Goal: Information Seeking & Learning: Find specific fact

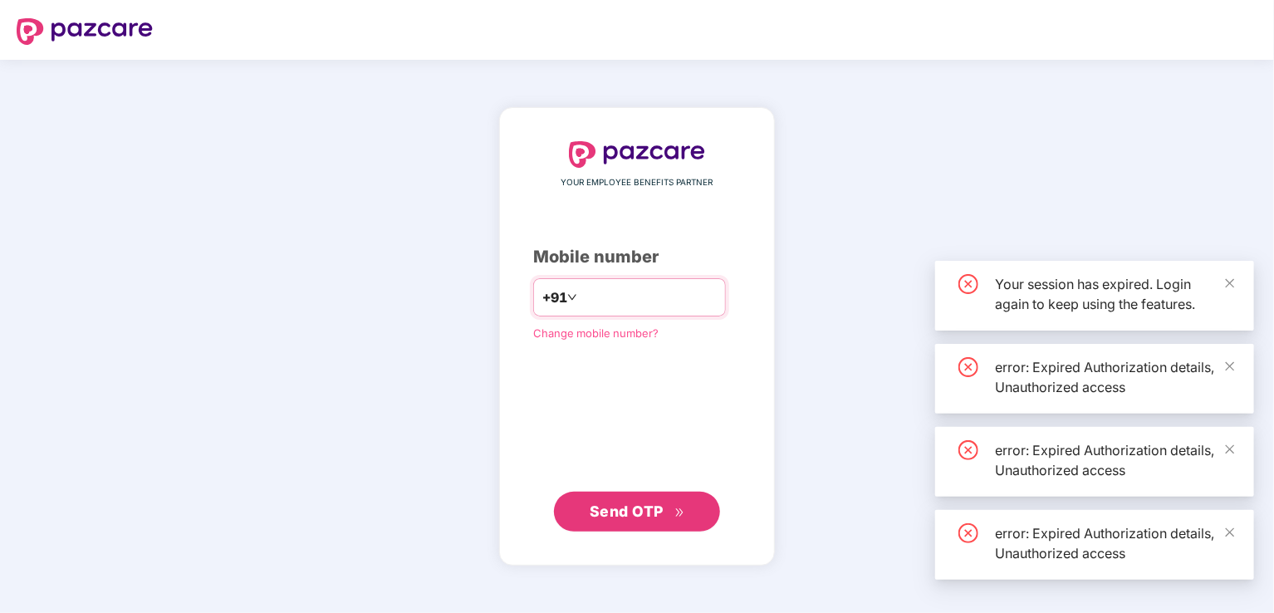
click at [611, 297] on input "number" at bounding box center [649, 297] width 136 height 27
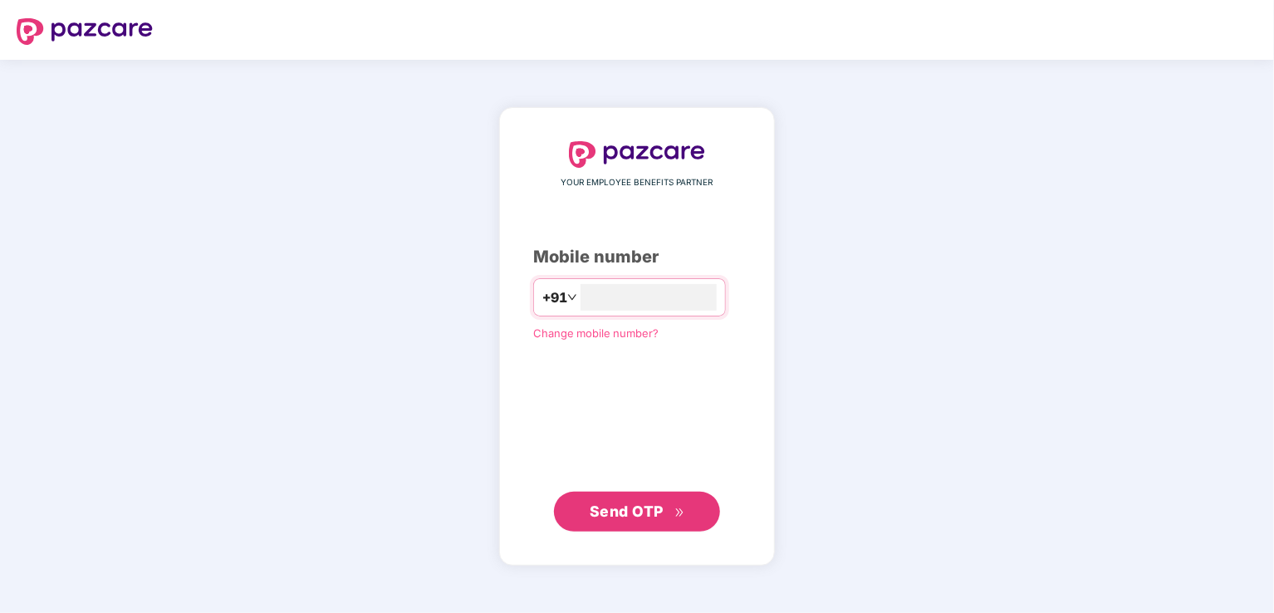
type input "**********"
click at [643, 516] on span "Send OTP" at bounding box center [627, 511] width 74 height 17
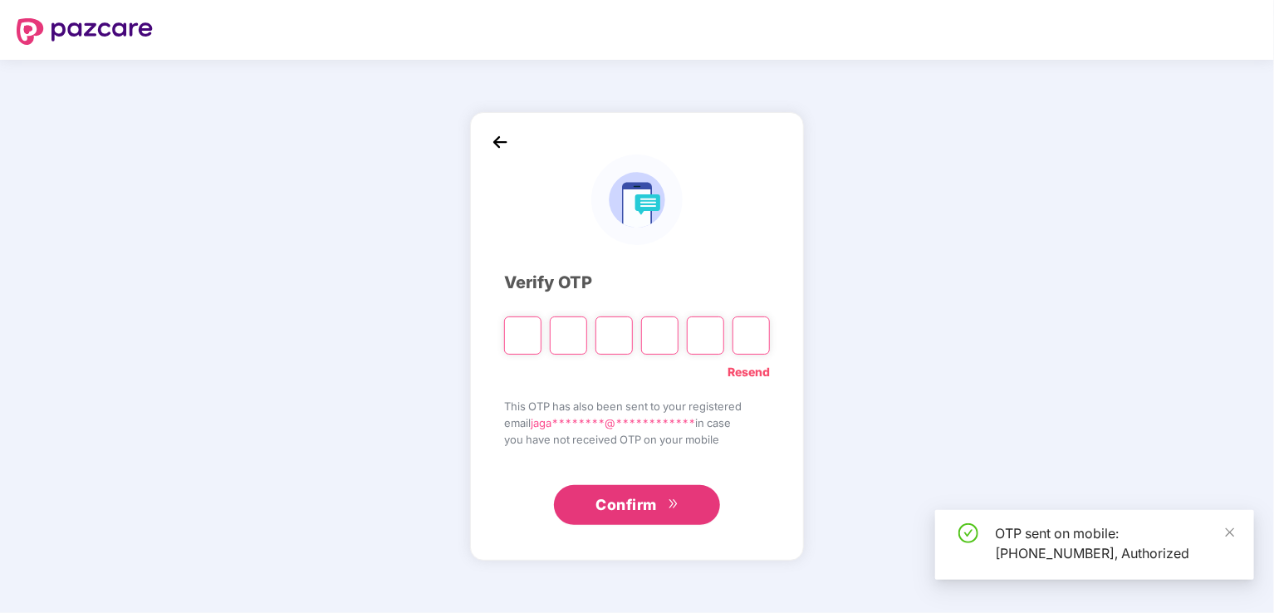
click at [518, 331] on input "Please enter verification code. Digit 1" at bounding box center [522, 335] width 37 height 38
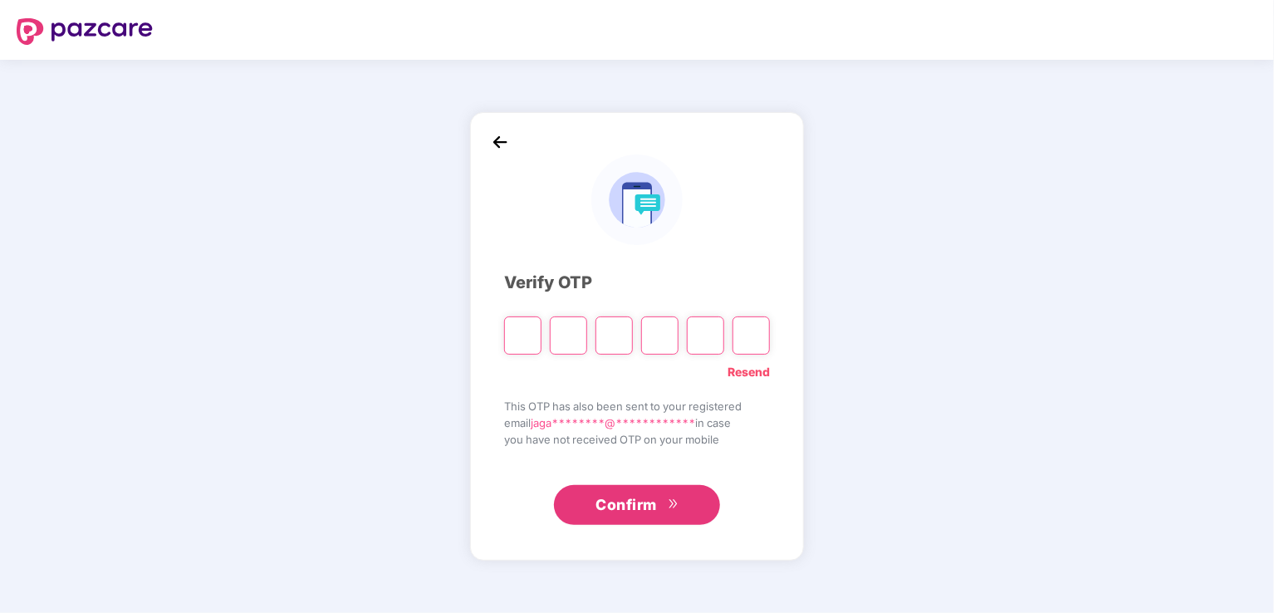
type input "*"
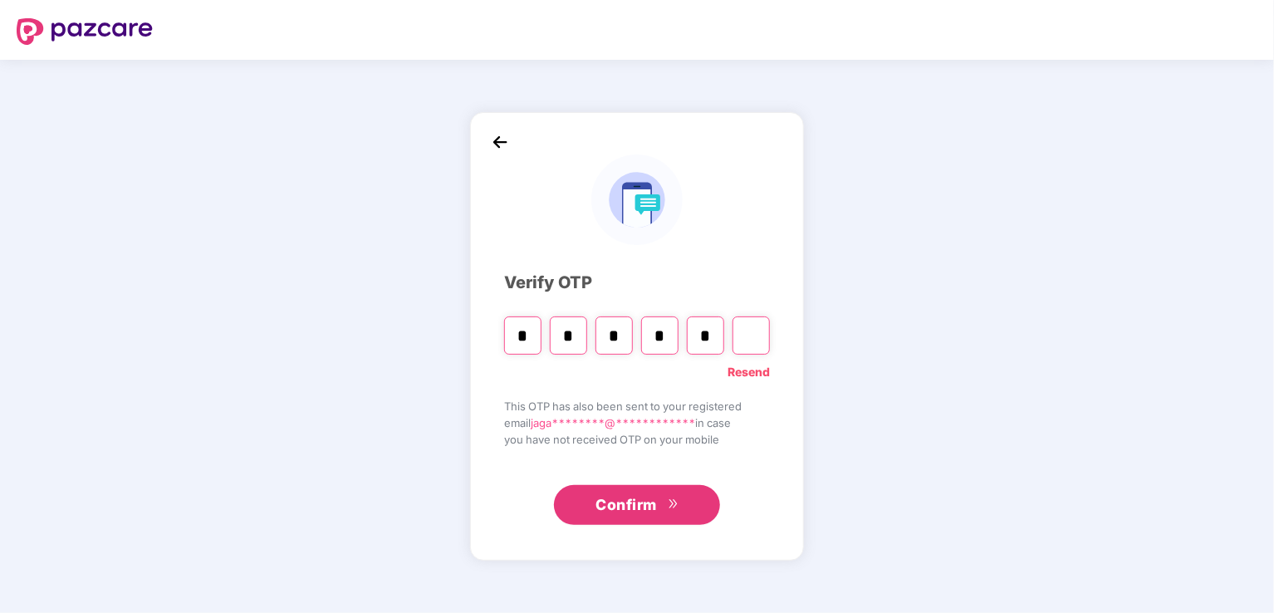
type input "*"
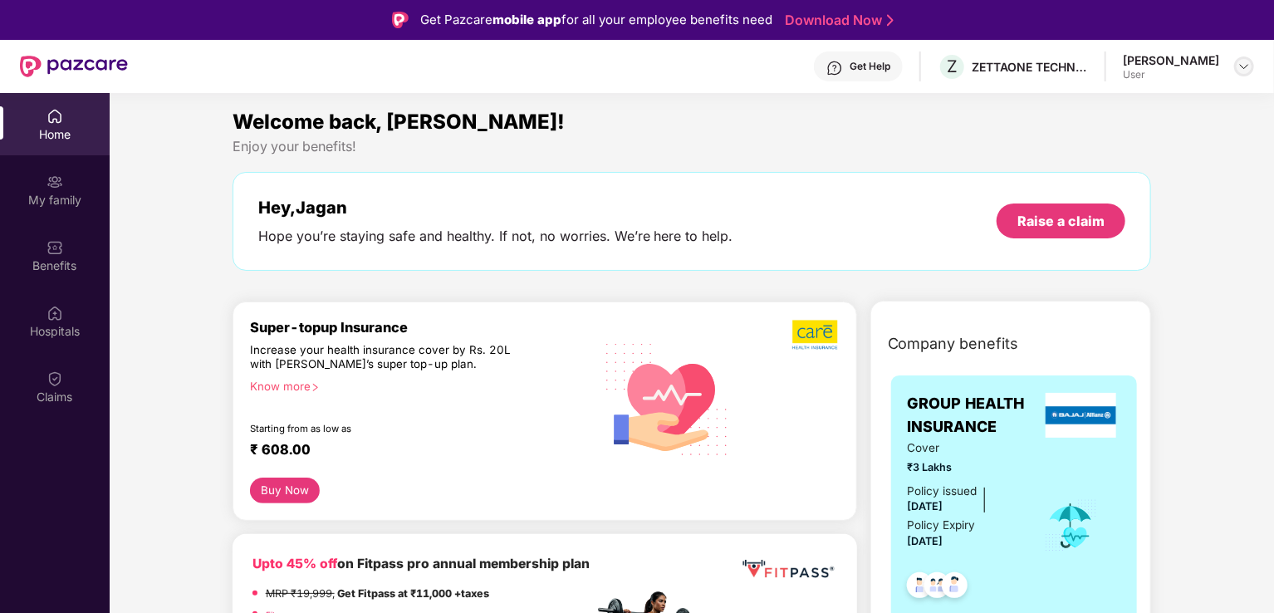
click at [1243, 63] on img at bounding box center [1244, 66] width 13 height 13
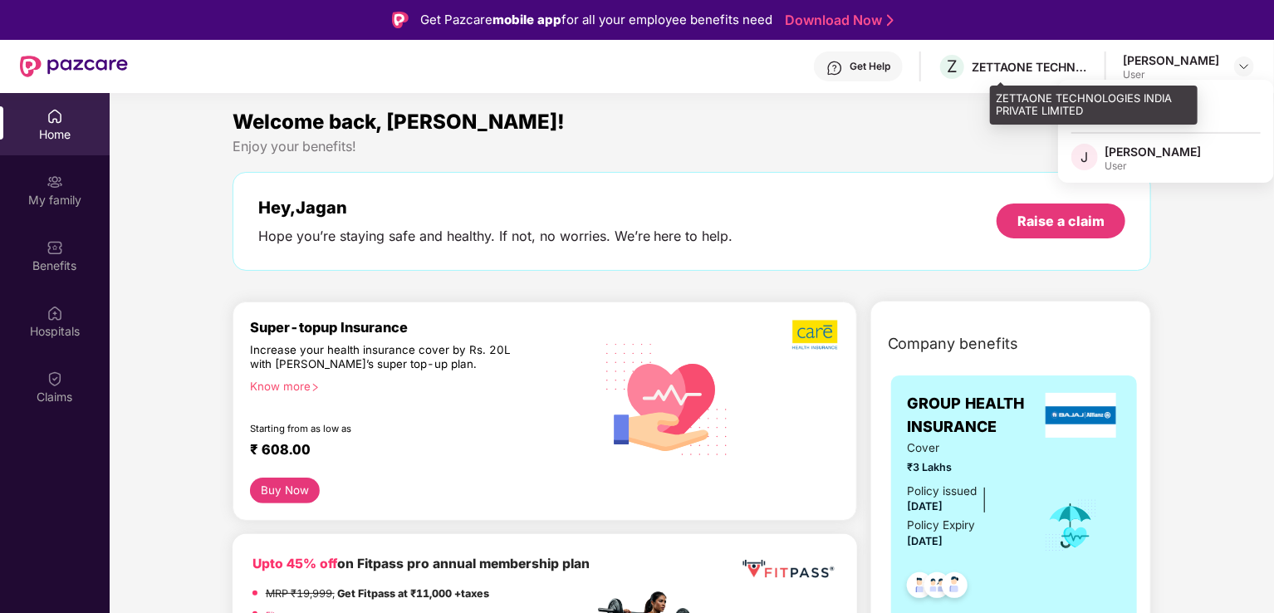
click at [1063, 67] on div "ZETTAONE TECHNOLOGIES INDIA PRIVATE LIMITED" at bounding box center [1030, 67] width 116 height 16
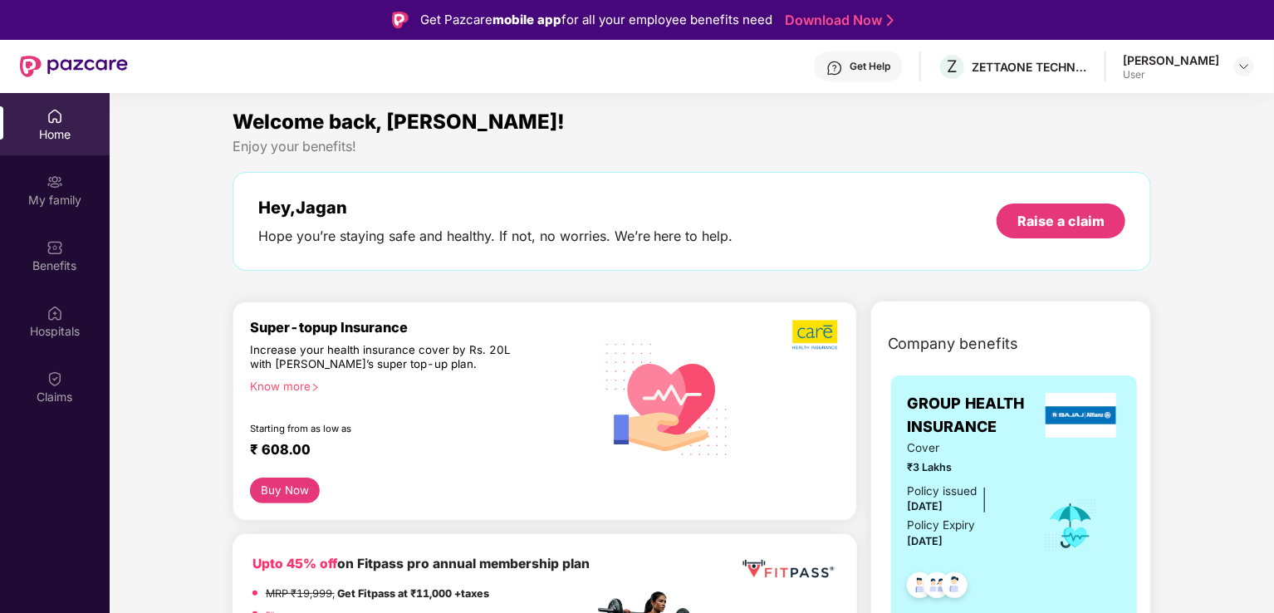
click at [1199, 73] on div "User" at bounding box center [1171, 74] width 96 height 13
click at [1227, 66] on div "Jagan R User" at bounding box center [1188, 66] width 131 height 29
click at [1243, 66] on img at bounding box center [1244, 66] width 13 height 13
click at [1132, 152] on div "[PERSON_NAME]" at bounding box center [1153, 152] width 96 height 16
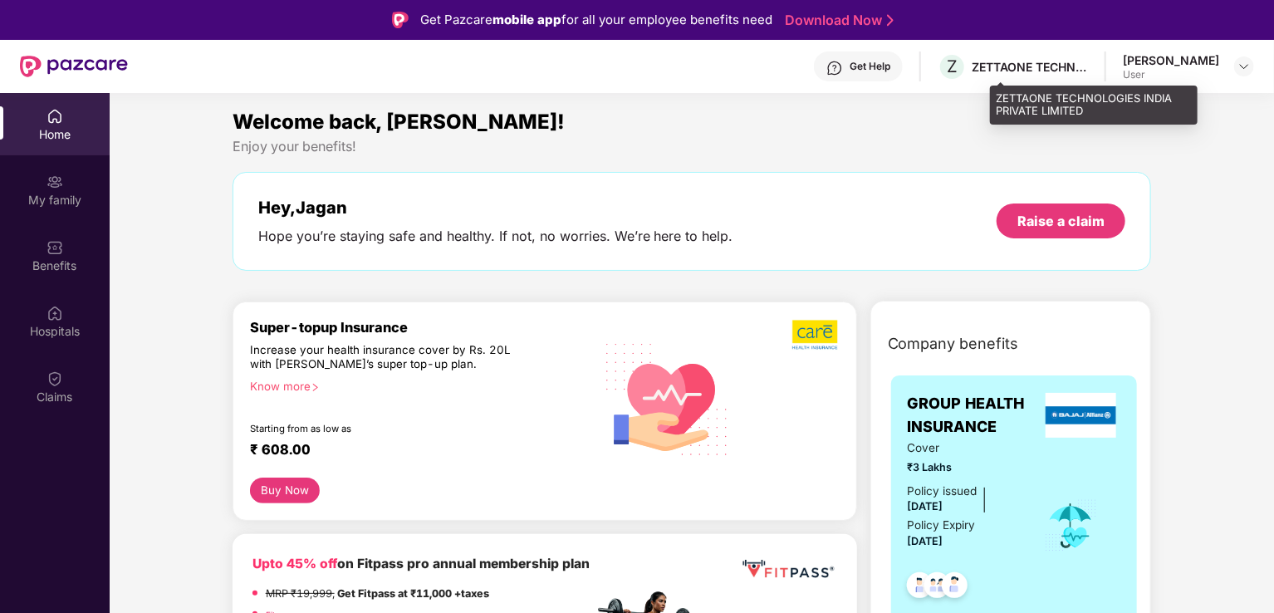
click at [1070, 56] on div "Z ZETTAONE TECHNOLOGIES INDIA PRIVATE LIMITED" at bounding box center [1013, 66] width 150 height 29
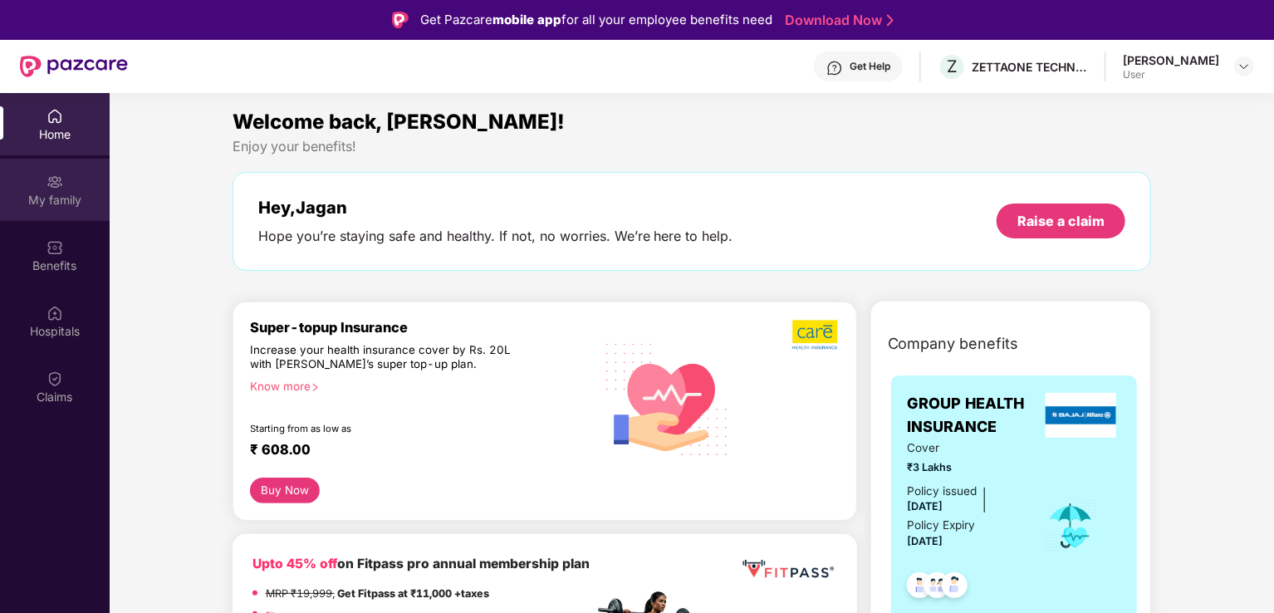
click at [56, 174] on img at bounding box center [55, 182] width 17 height 17
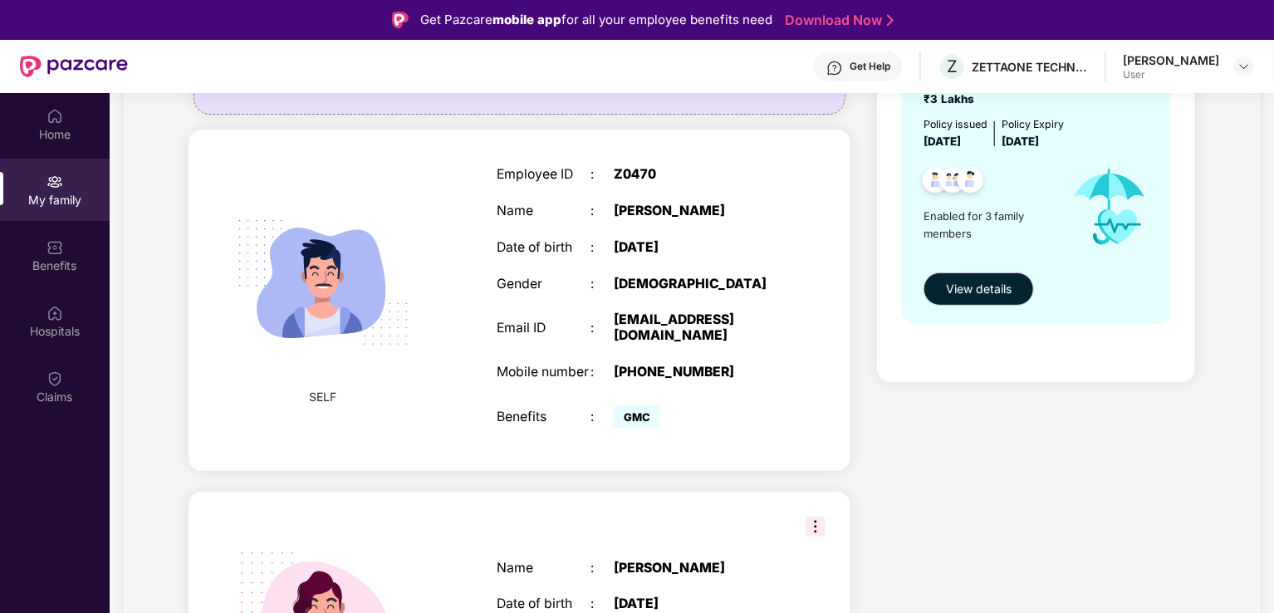
scroll to position [71, 0]
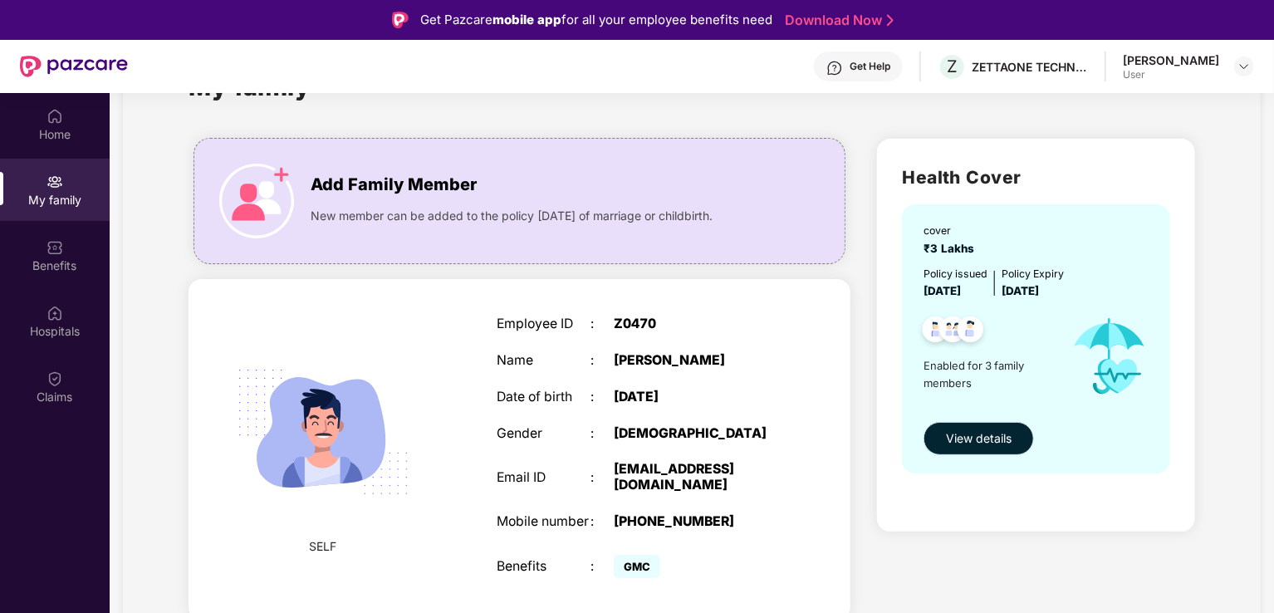
click at [969, 443] on span "View details" at bounding box center [979, 438] width 66 height 18
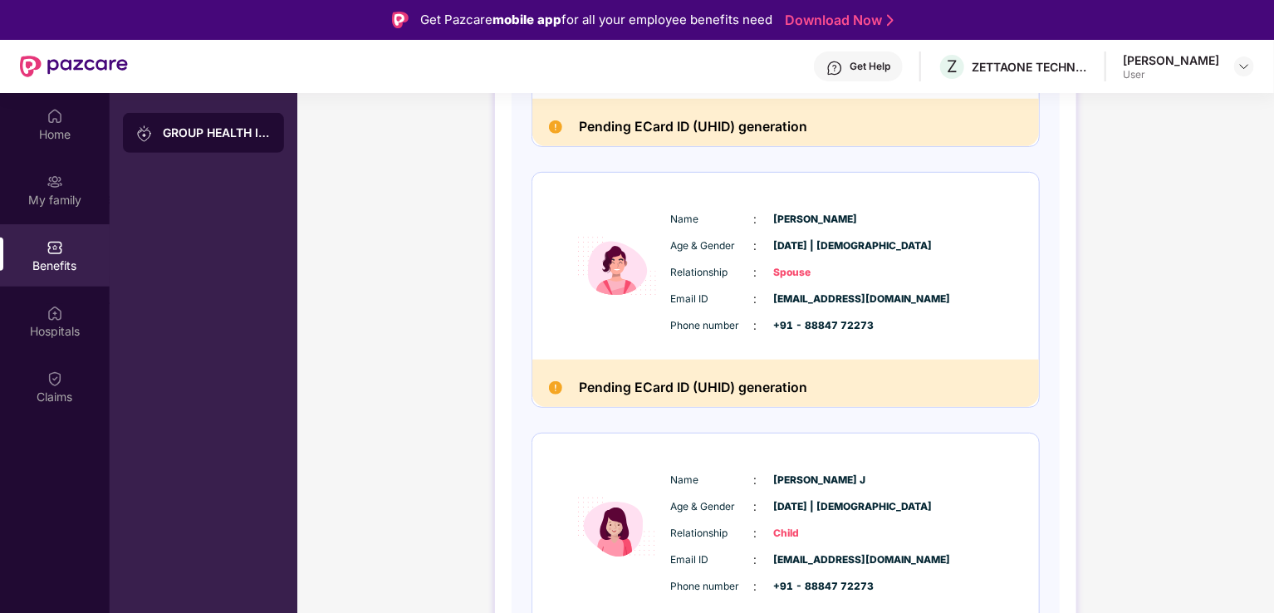
scroll to position [491, 0]
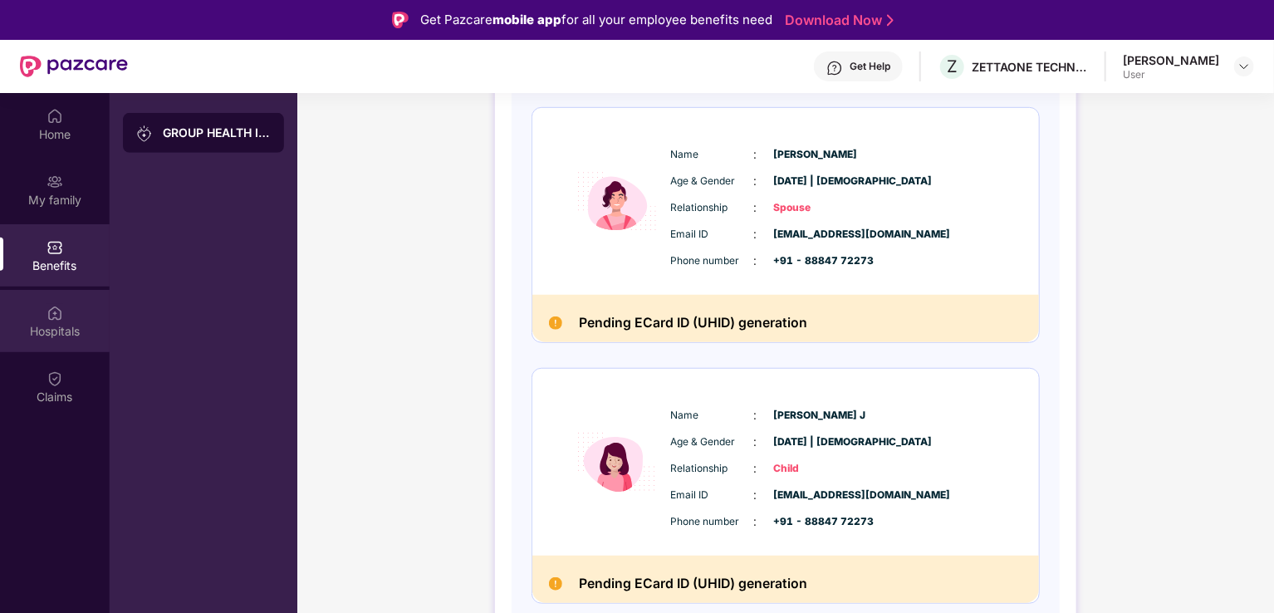
click at [45, 312] on div "Hospitals" at bounding box center [55, 321] width 110 height 62
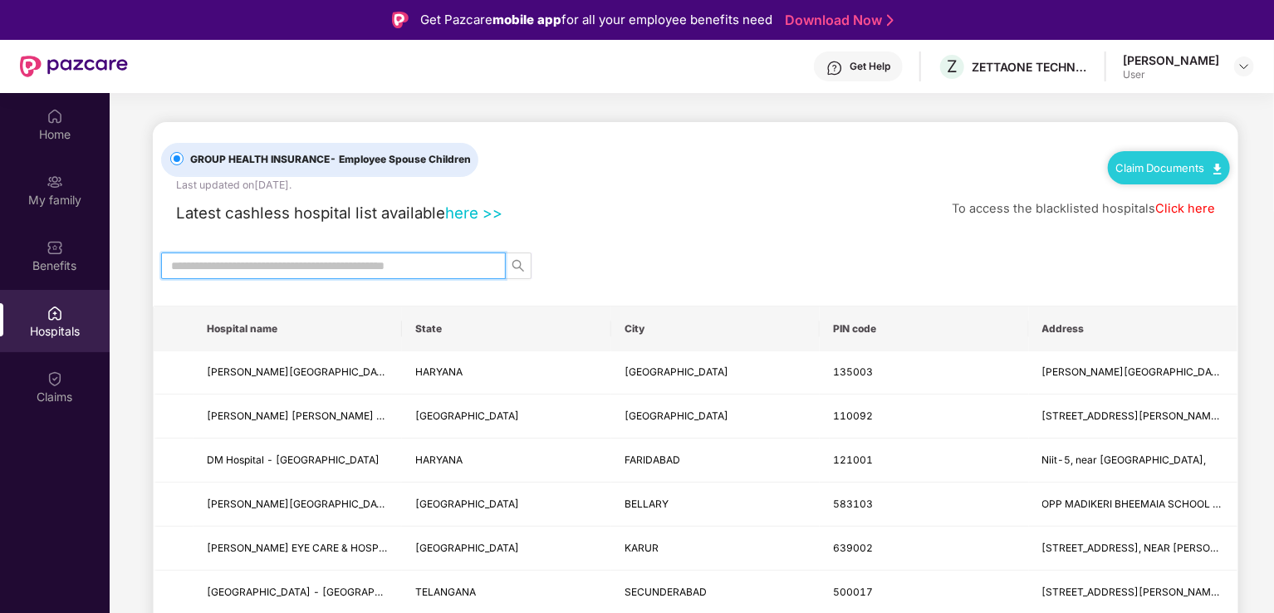
click at [316, 268] on input "text" at bounding box center [326, 266] width 311 height 18
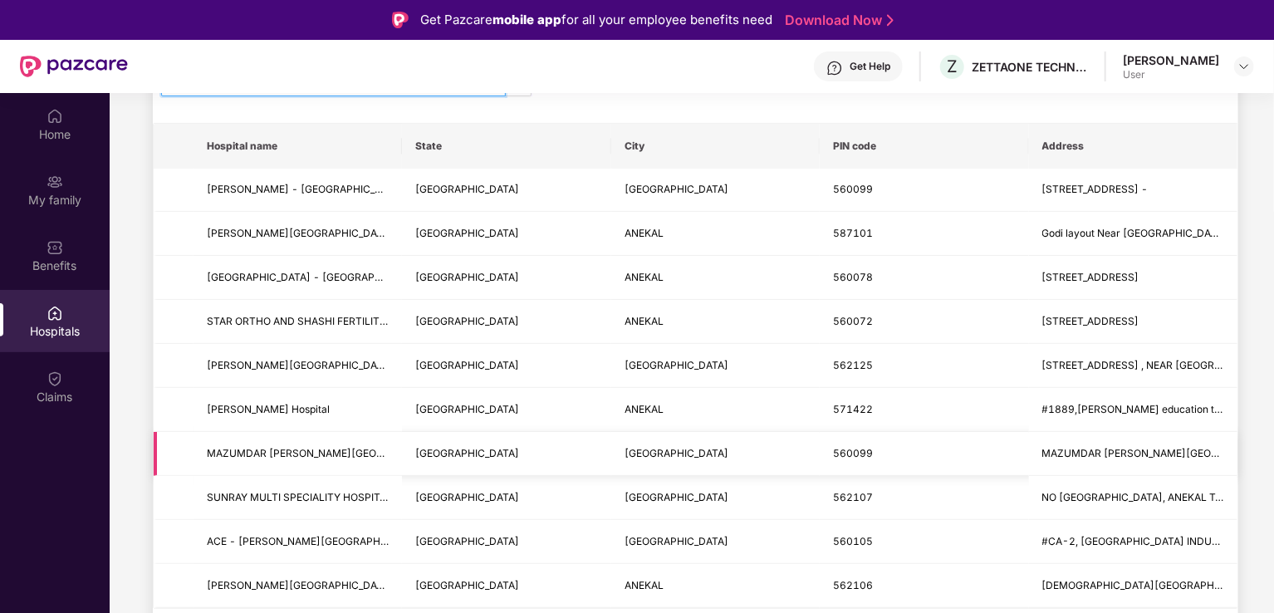
scroll to position [187, 0]
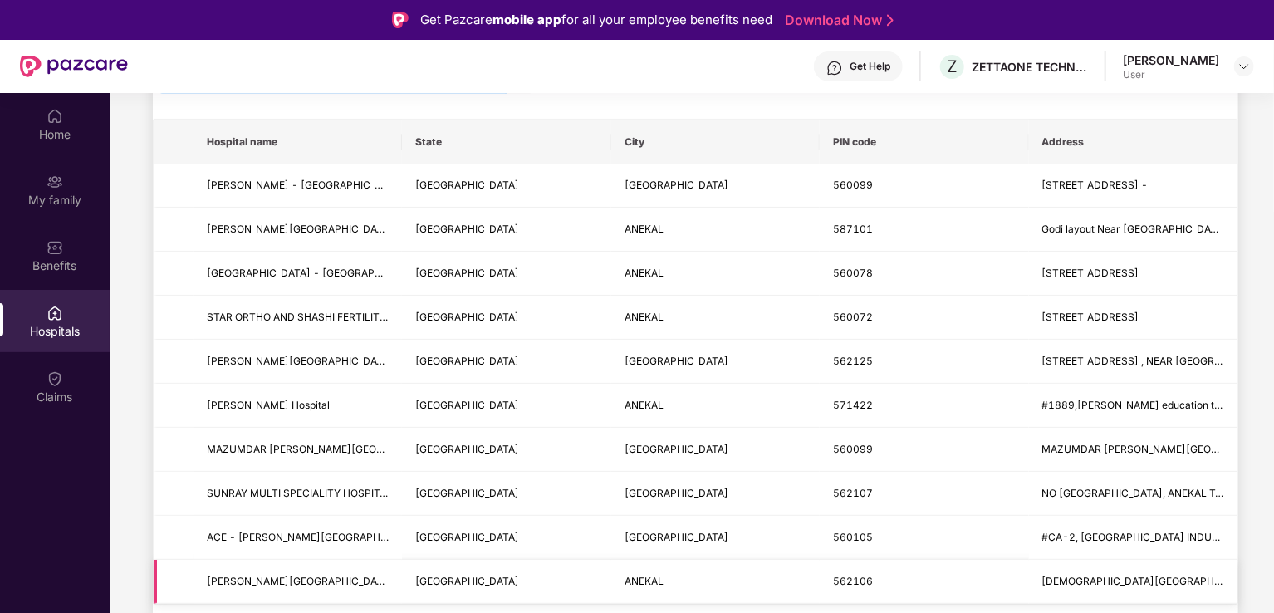
type input "******"
click at [306, 569] on td "[PERSON_NAME][GEOGRAPHIC_DATA] - [GEOGRAPHIC_DATA]" at bounding box center [298, 582] width 208 height 44
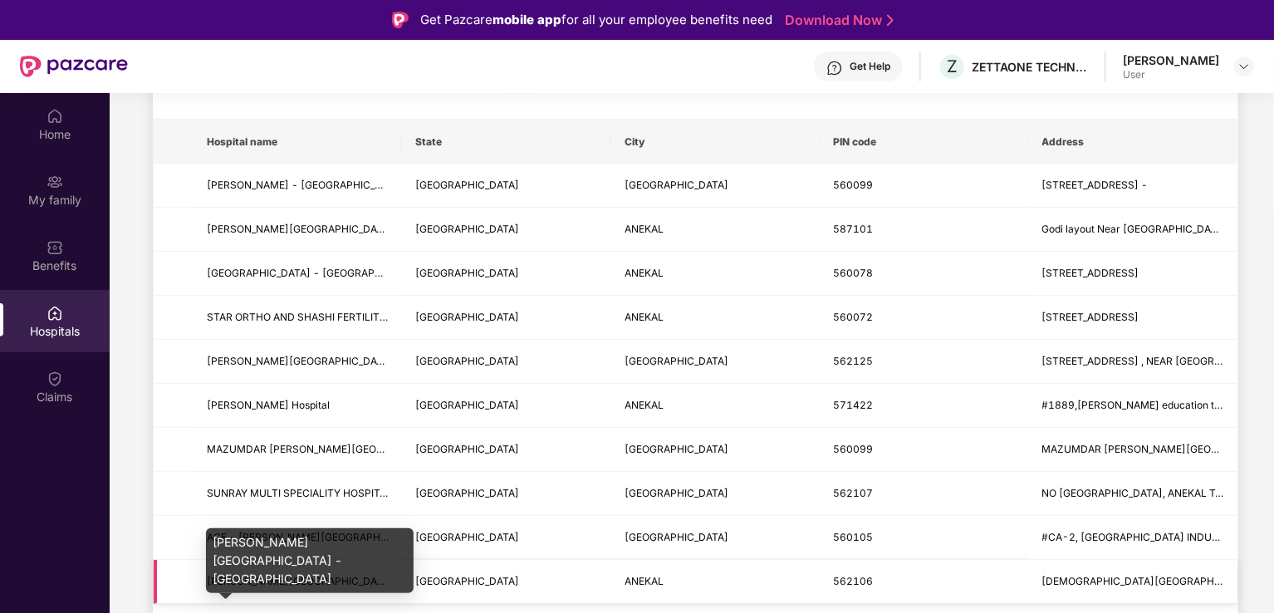
click at [287, 582] on span "[PERSON_NAME][GEOGRAPHIC_DATA] - [GEOGRAPHIC_DATA]" at bounding box center [358, 581] width 302 height 12
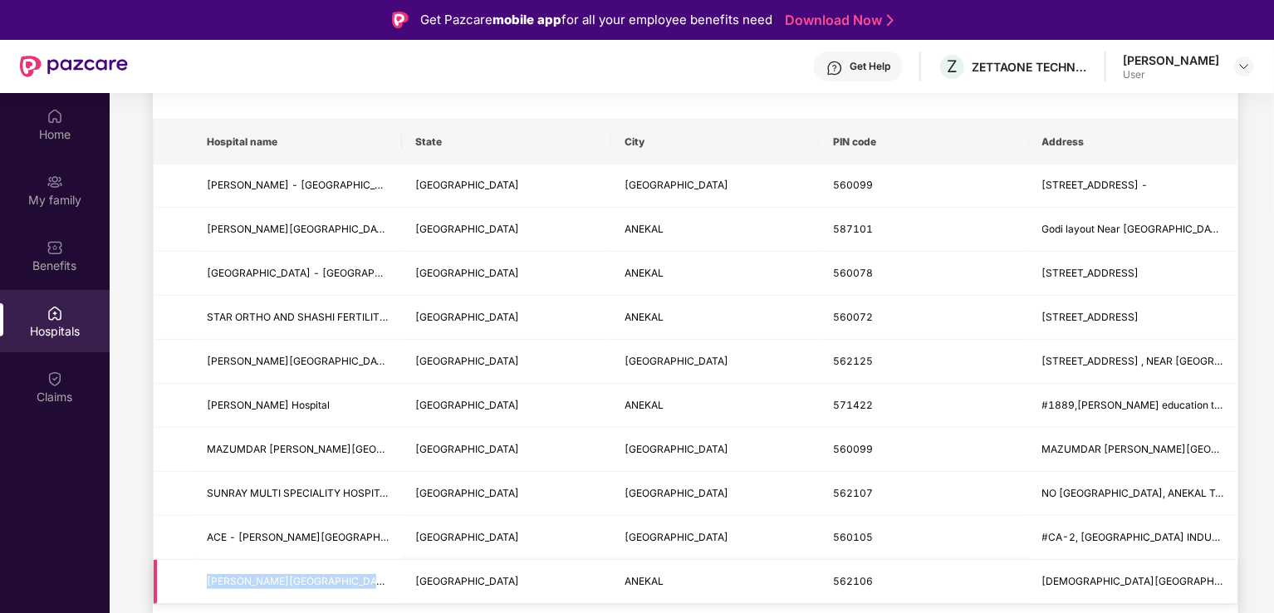
drag, startPoint x: 208, startPoint y: 584, endPoint x: 377, endPoint y: 578, distance: 169.6
click at [377, 578] on span "[PERSON_NAME][GEOGRAPHIC_DATA] - [GEOGRAPHIC_DATA]" at bounding box center [298, 582] width 182 height 16
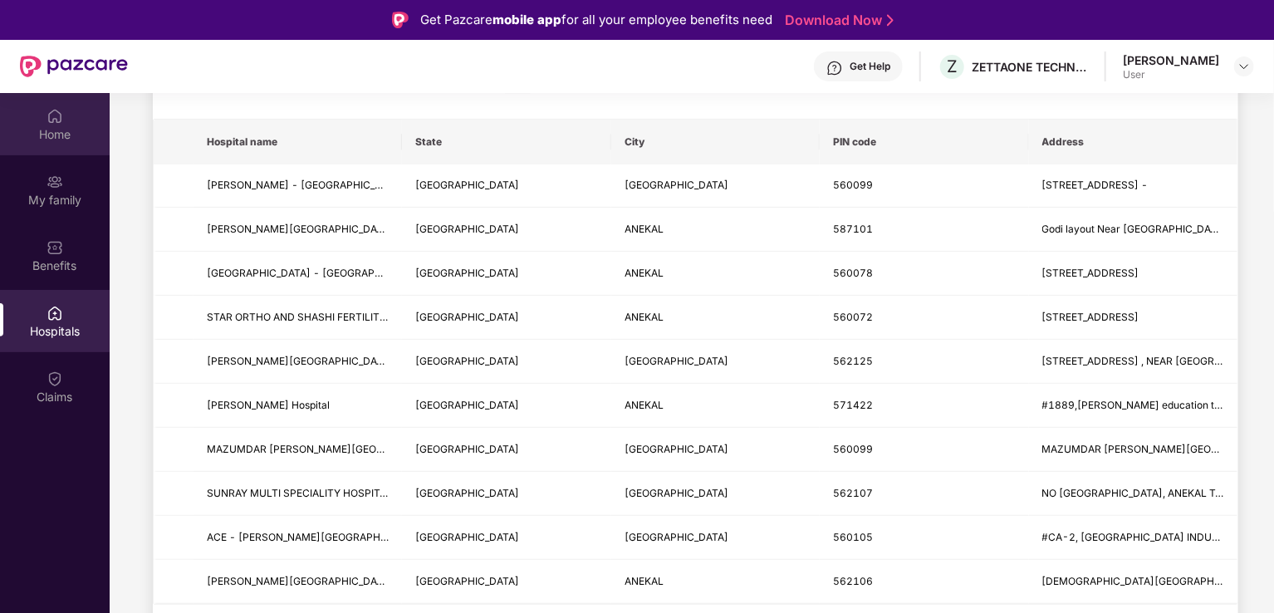
click at [71, 130] on div "Home" at bounding box center [55, 134] width 110 height 17
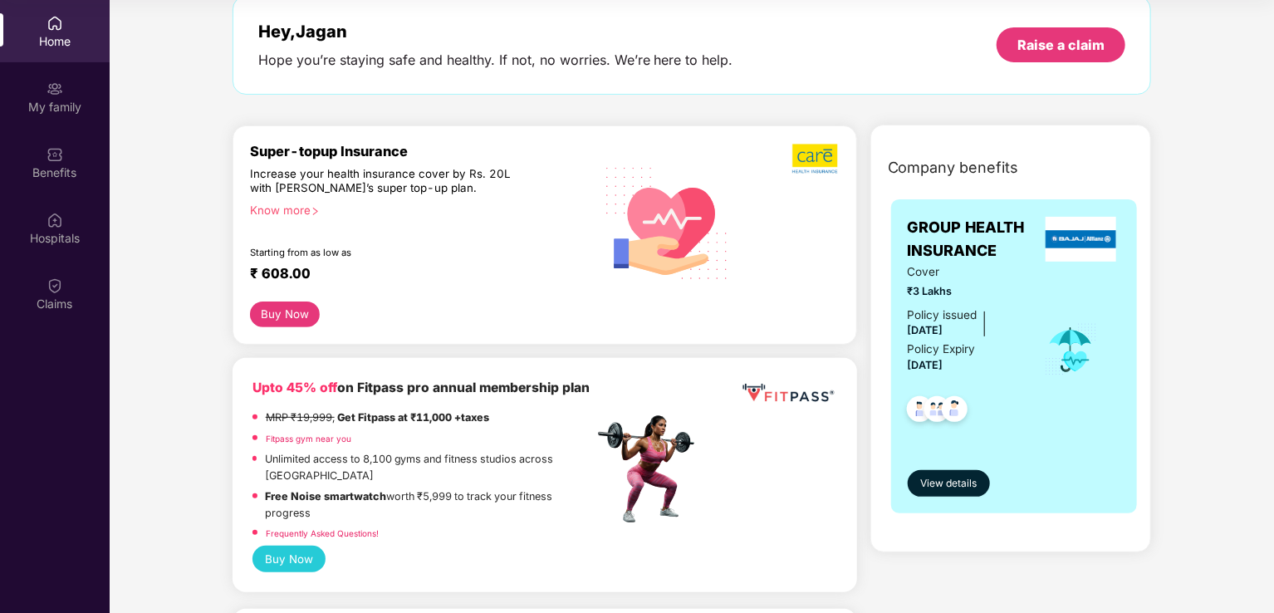
scroll to position [0, 0]
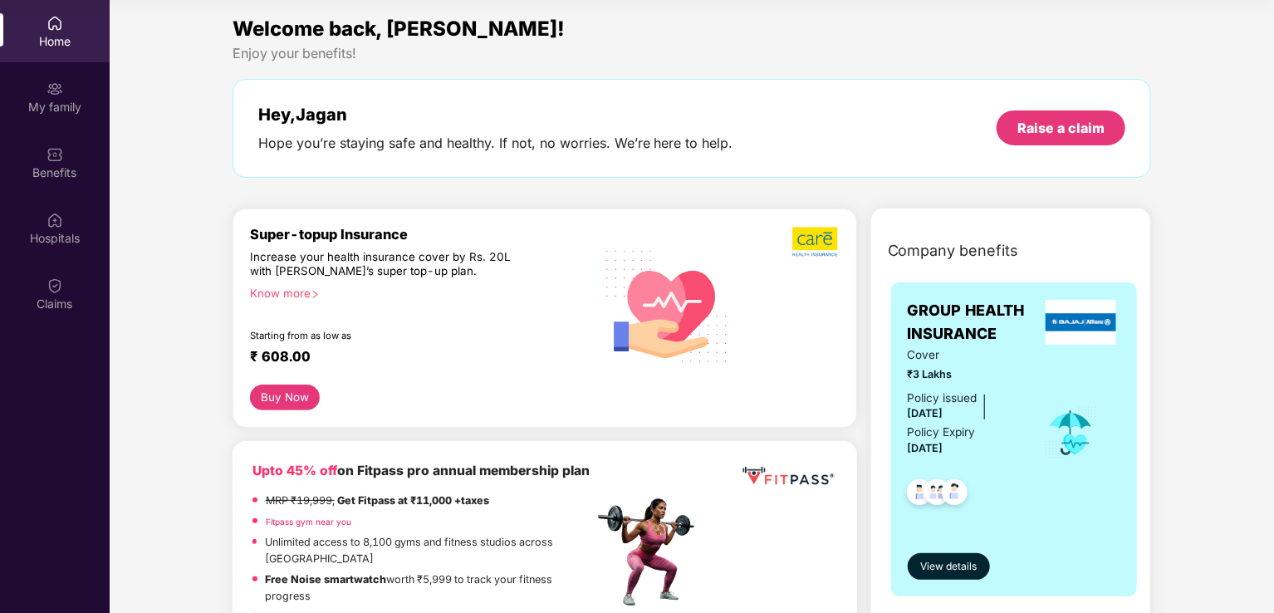
click at [306, 290] on div "Know more" at bounding box center [417, 293] width 334 height 12
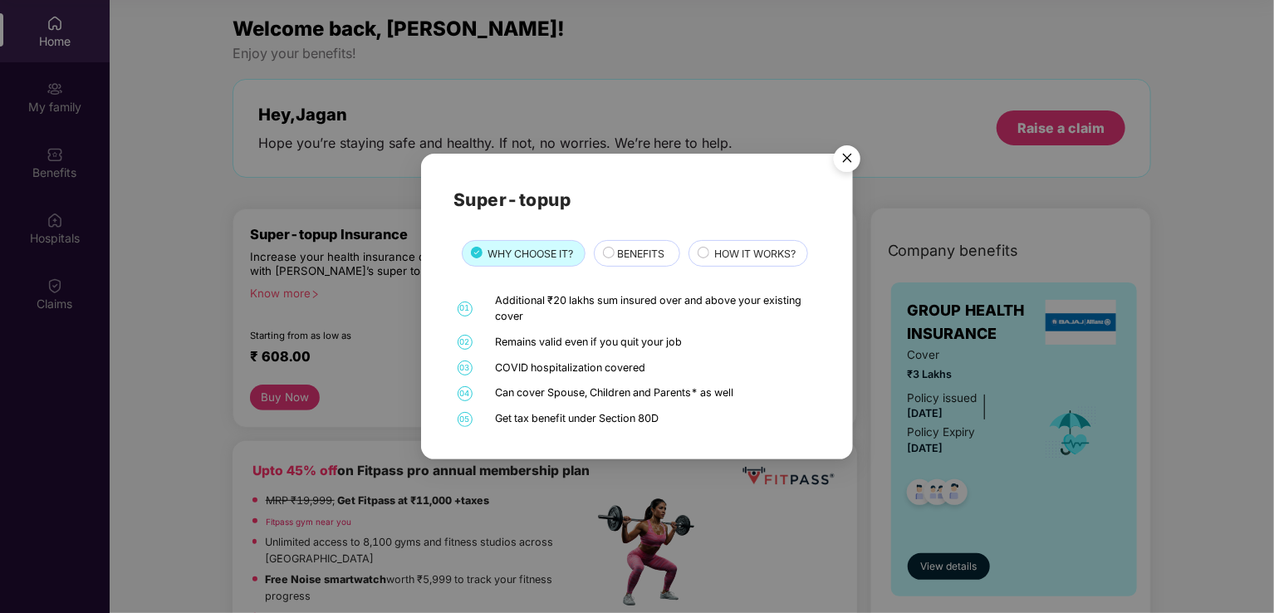
click at [647, 258] on span "BENEFITS" at bounding box center [640, 254] width 47 height 16
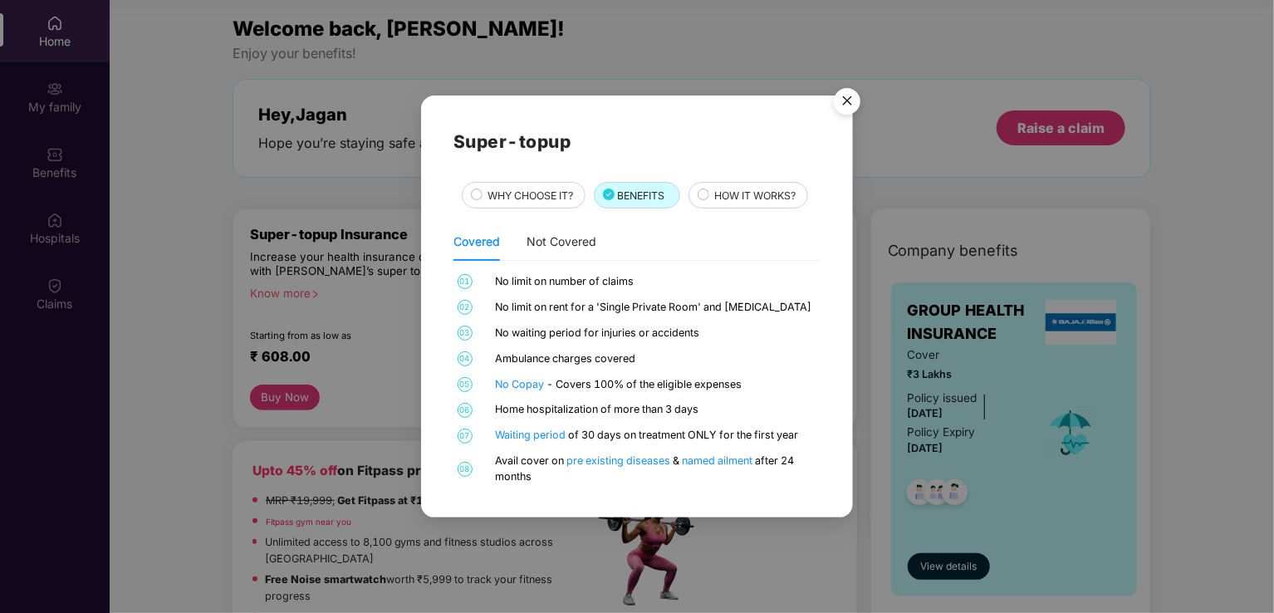
click at [743, 203] on span "HOW IT WORKS?" at bounding box center [754, 196] width 81 height 16
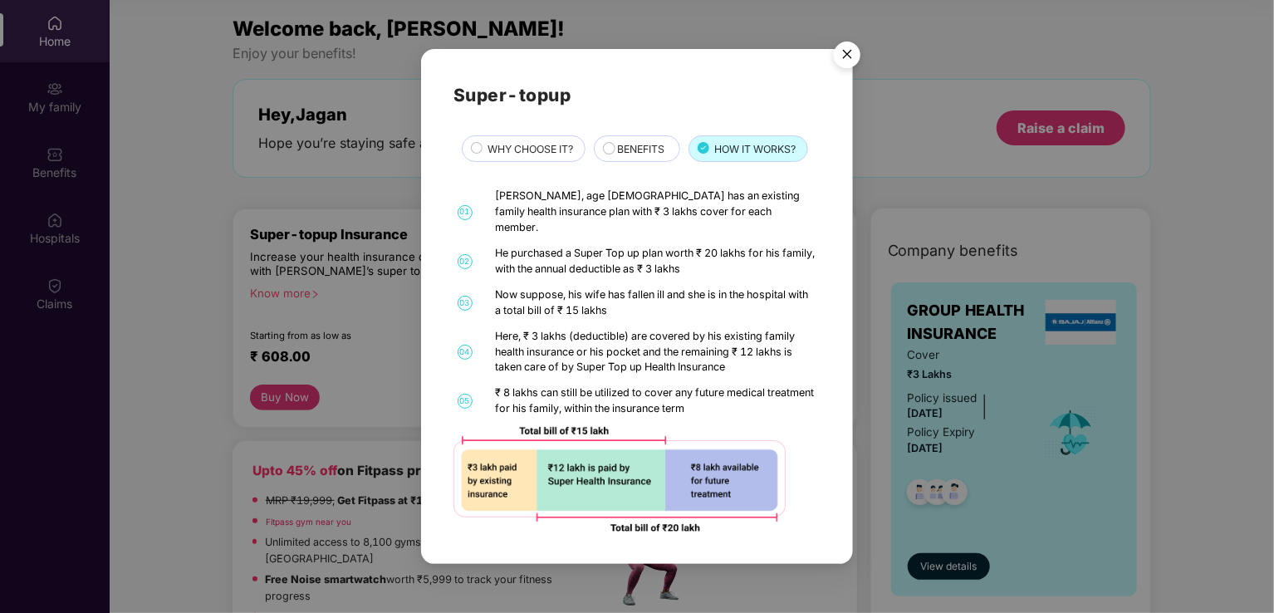
click at [849, 57] on img "Close" at bounding box center [847, 57] width 47 height 47
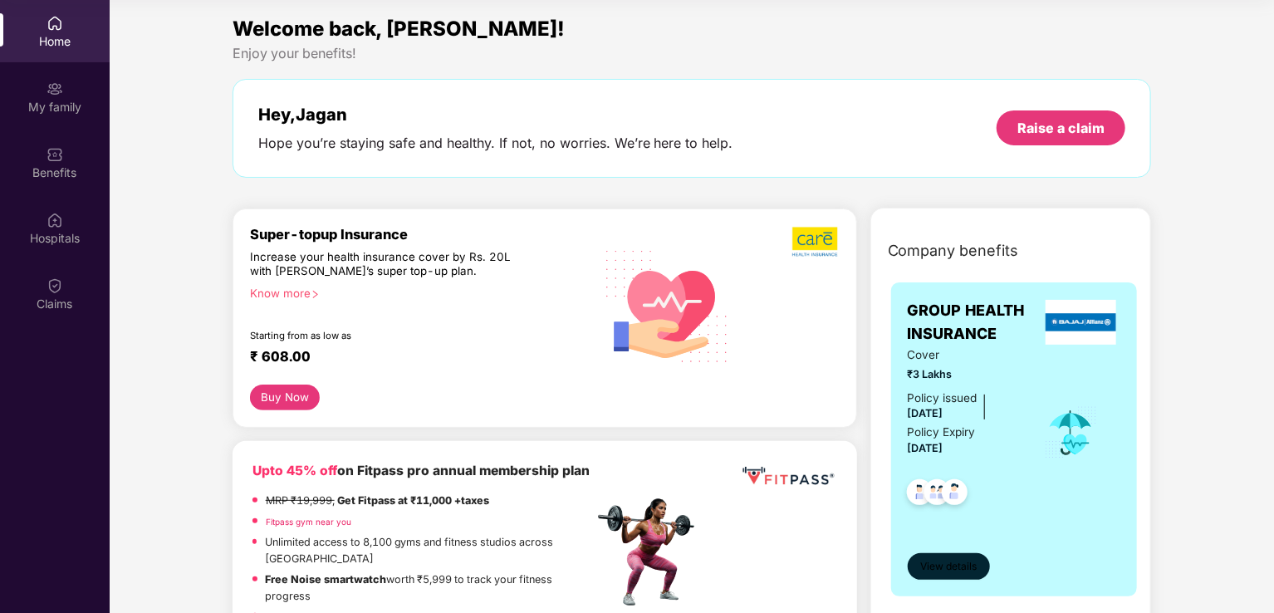
click at [949, 571] on span "View details" at bounding box center [948, 567] width 56 height 16
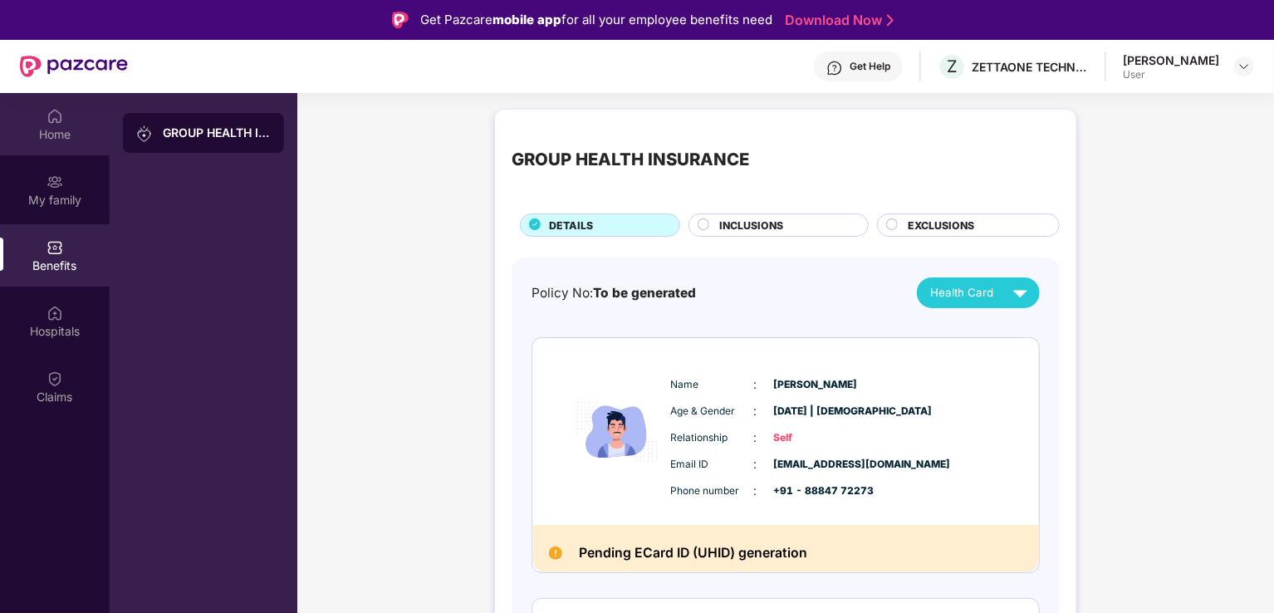
click at [66, 115] on div "Home" at bounding box center [55, 124] width 110 height 62
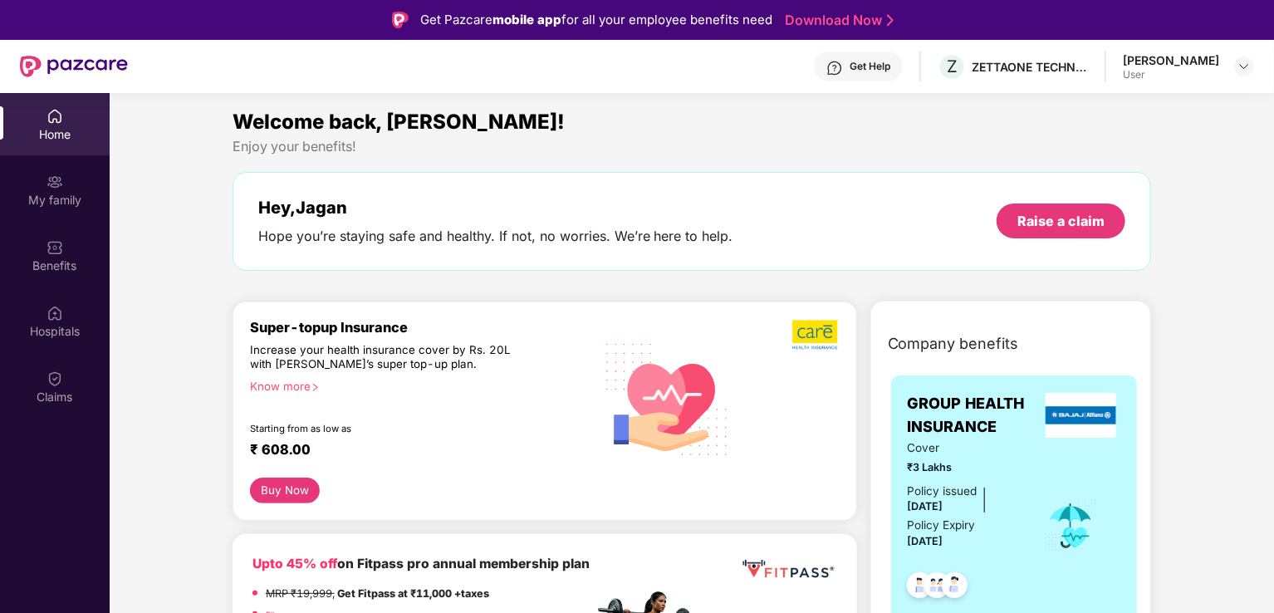
click at [286, 382] on div "Know more" at bounding box center [417, 386] width 334 height 12
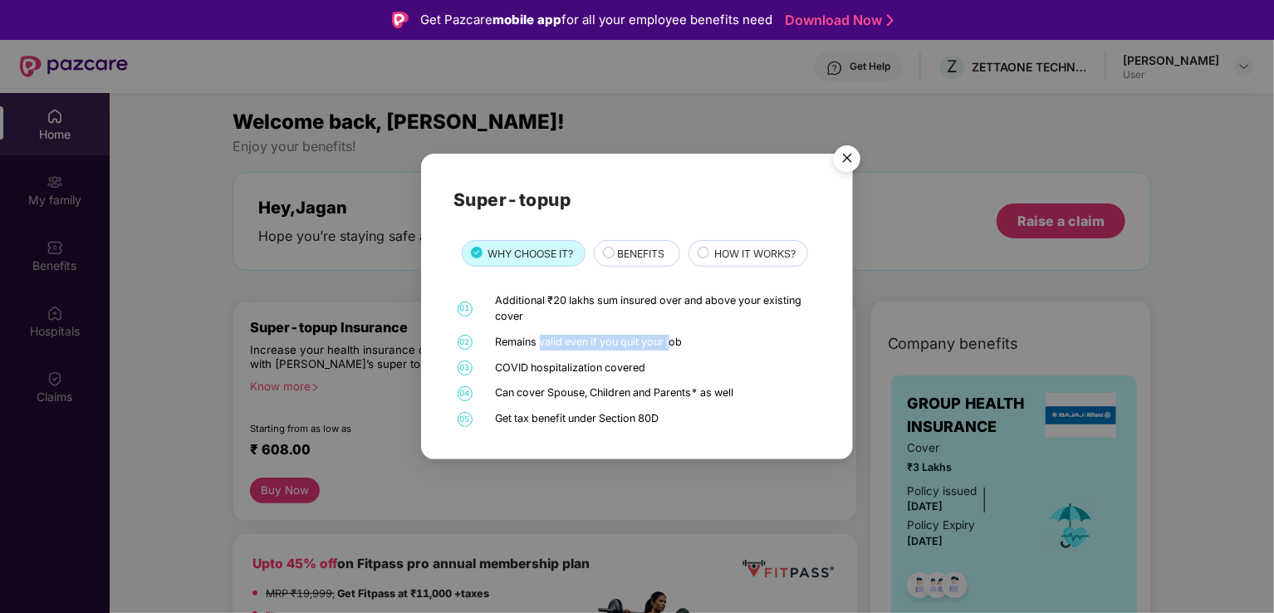
drag, startPoint x: 542, startPoint y: 346, endPoint x: 672, endPoint y: 345, distance: 130.4
click at [672, 345] on div "Remains valid even if you quit your job" at bounding box center [656, 343] width 321 height 16
click at [768, 358] on div "01 Additional ₹20 lakhs sum insured over and above your existing cover 02 Remai…" at bounding box center [637, 360] width 367 height 134
click at [753, 259] on span "HOW IT WORKS?" at bounding box center [754, 254] width 81 height 16
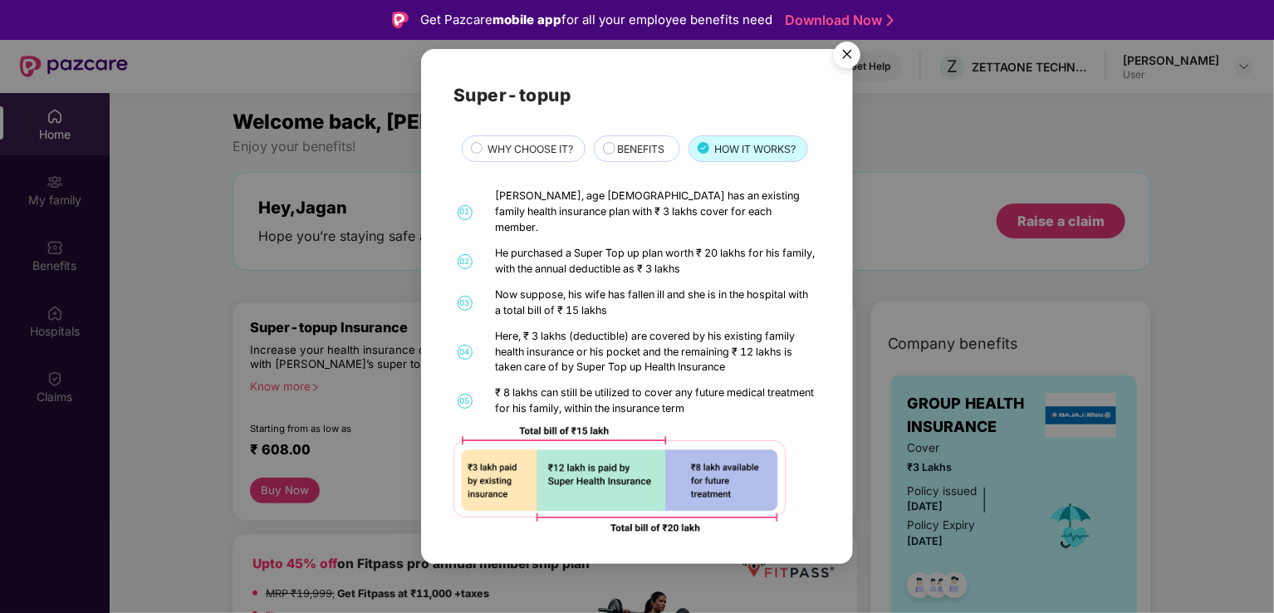
click at [623, 147] on div "BENEFITS" at bounding box center [637, 148] width 86 height 27
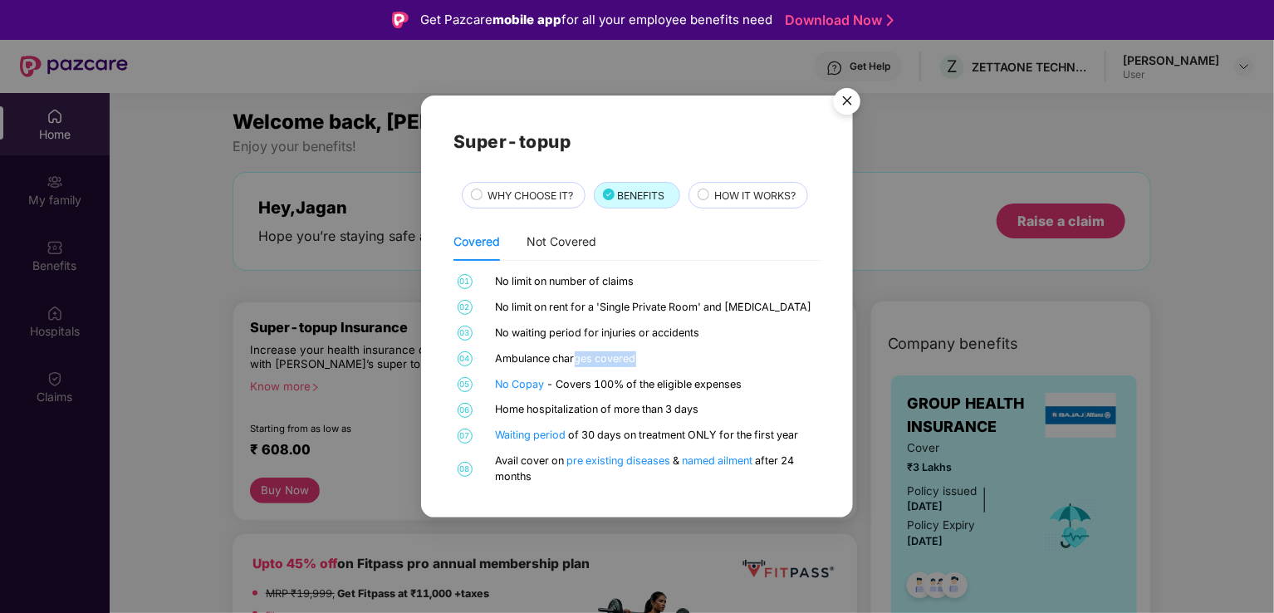
drag, startPoint x: 576, startPoint y: 360, endPoint x: 661, endPoint y: 360, distance: 84.7
click at [661, 360] on div "Ambulance charges covered" at bounding box center [656, 359] width 321 height 16
click at [763, 360] on div "Ambulance charges covered" at bounding box center [656, 359] width 321 height 16
click at [713, 459] on link "named ailment" at bounding box center [719, 460] width 73 height 12
click at [542, 177] on div "Super-topup WHY CHOOSE IT? BENEFITS HOW IT WORKS? Covered Not Covered 01 No lim…" at bounding box center [637, 306] width 367 height 357
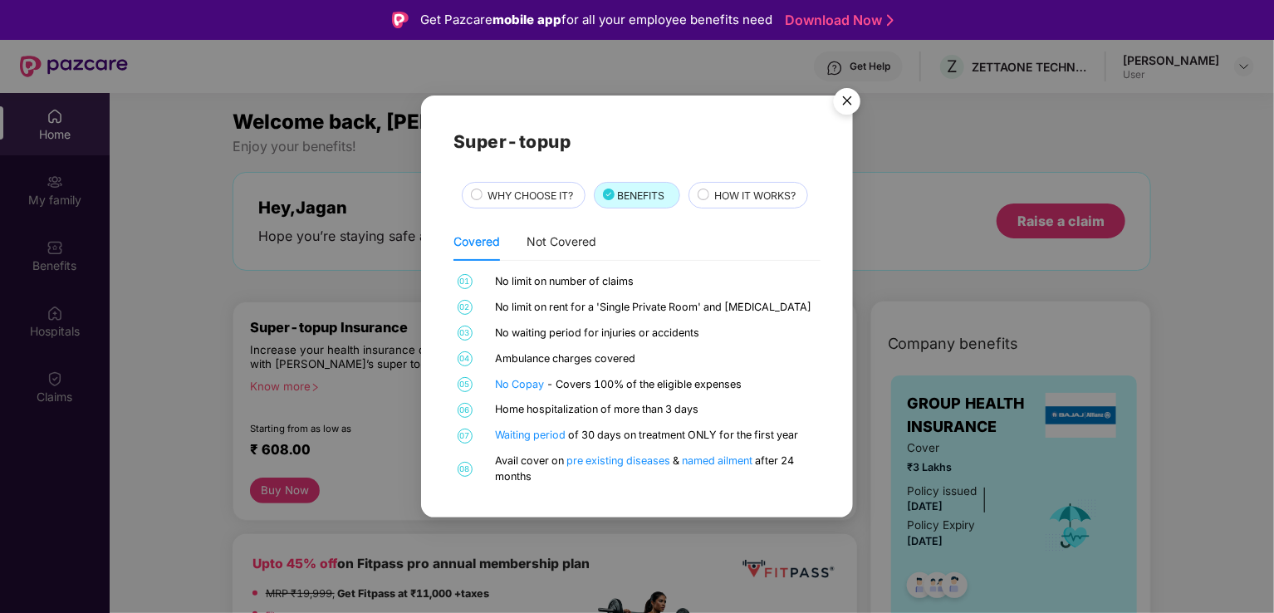
click at [539, 184] on div "WHY CHOOSE IT?" at bounding box center [524, 195] width 124 height 27
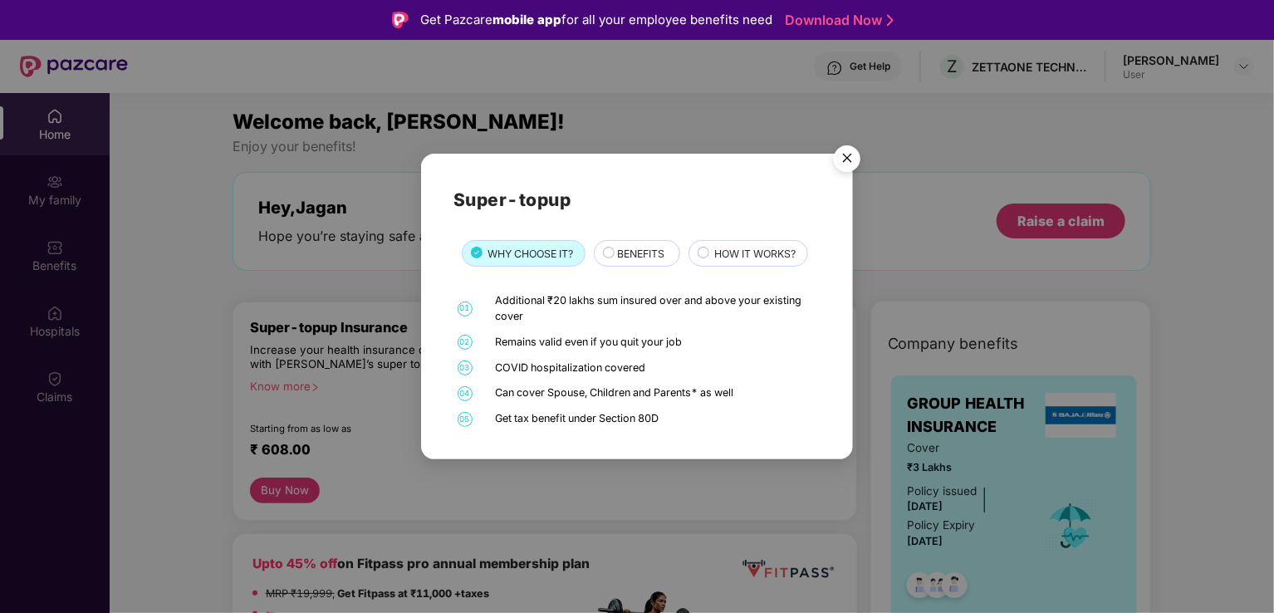
click at [854, 154] on img "Close" at bounding box center [847, 161] width 47 height 47
